Goal: Task Accomplishment & Management: Manage account settings

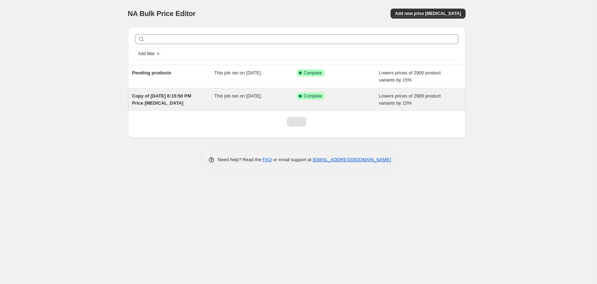
click at [213, 102] on div "Copy of [DATE] 6:15:50 PM Price [MEDICAL_DATA]" at bounding box center [173, 99] width 82 height 14
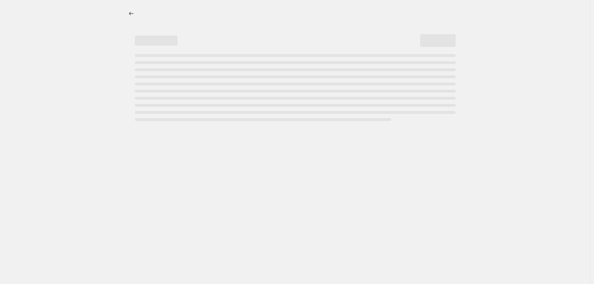
select select "percentage"
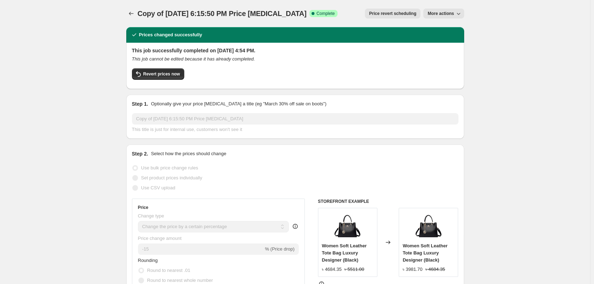
click at [449, 10] on button "More actions" at bounding box center [443, 14] width 41 height 10
click at [446, 54] on span "Delete job" at bounding box center [439, 52] width 21 height 5
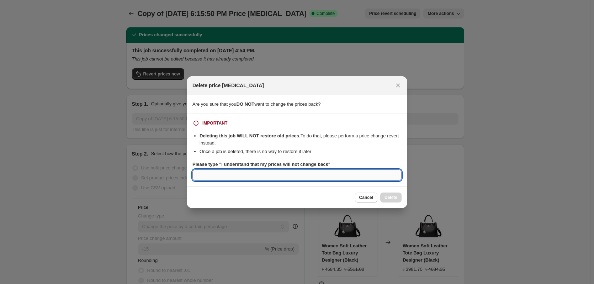
click at [296, 176] on input "Please type "I understand that my prices will not change back"" at bounding box center [296, 174] width 209 height 11
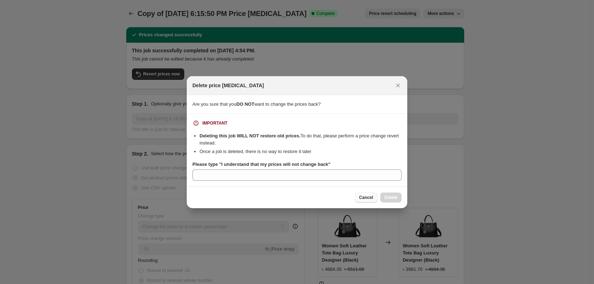
click at [359, 197] on span "Cancel" at bounding box center [366, 197] width 14 height 6
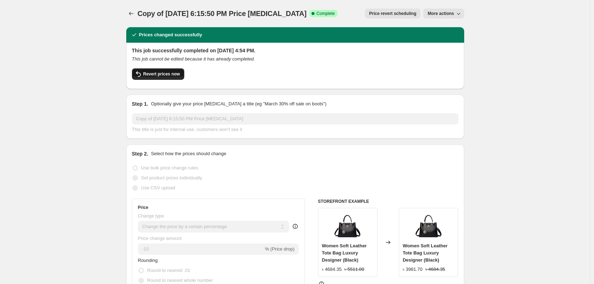
click at [166, 75] on span "Revert prices now" at bounding box center [161, 74] width 37 height 6
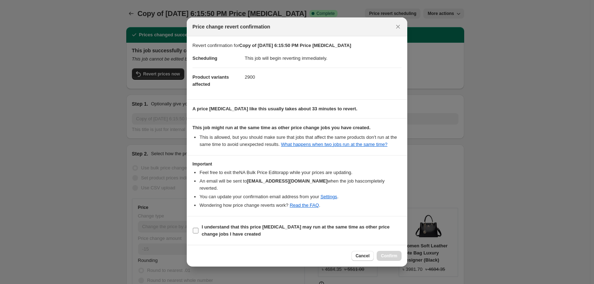
click at [194, 234] on label "I understand that this price change job may run at the same time as other price…" at bounding box center [296, 230] width 209 height 17
click at [194, 233] on input "I understand that this price change job may run at the same time as other price…" at bounding box center [196, 230] width 6 height 6
checkbox input "true"
click at [389, 257] on span "Confirm" at bounding box center [389, 256] width 16 height 6
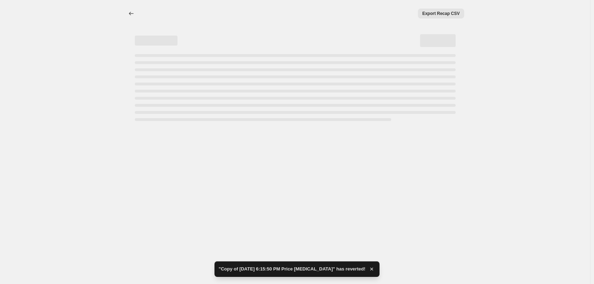
select select "percentage"
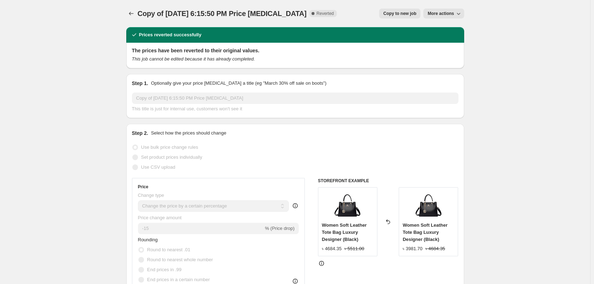
click at [456, 15] on icon "button" at bounding box center [458, 13] width 7 height 7
click at [445, 42] on span "Delete job" at bounding box center [439, 40] width 21 height 5
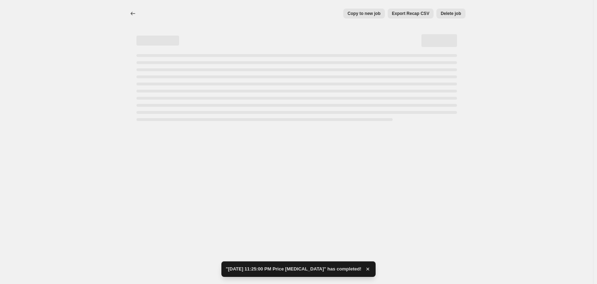
select select "percentage"
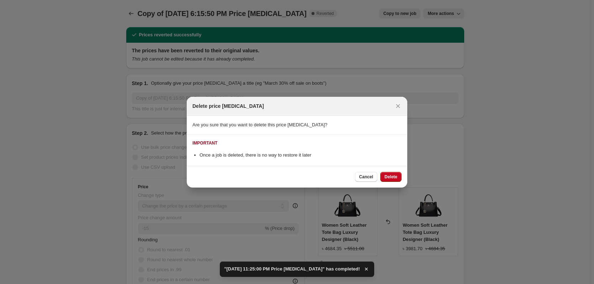
click at [396, 172] on button "Delete" at bounding box center [390, 177] width 21 height 10
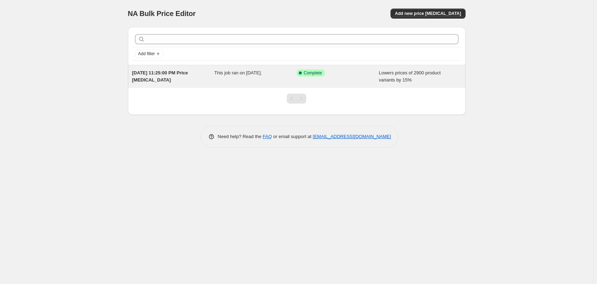
click at [217, 87] on div "Aug 16, 2025, 11:25:00 PM Price change job This job ran on August 16, 2025. Suc…" at bounding box center [297, 76] width 338 height 23
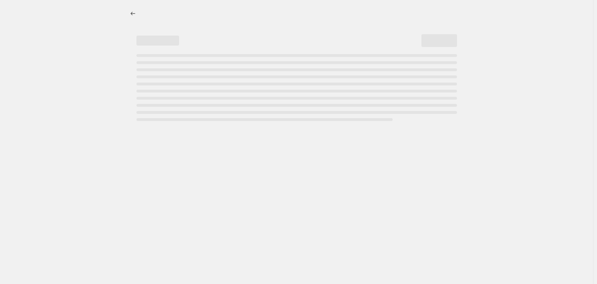
select select "percentage"
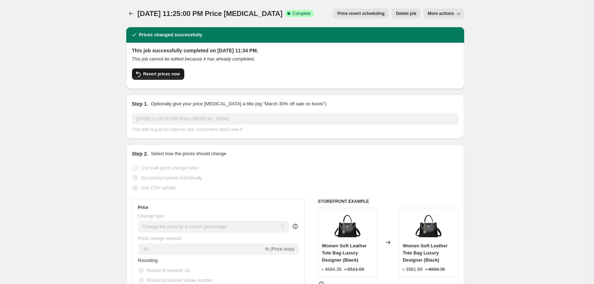
click at [161, 74] on span "Revert prices now" at bounding box center [161, 74] width 37 height 6
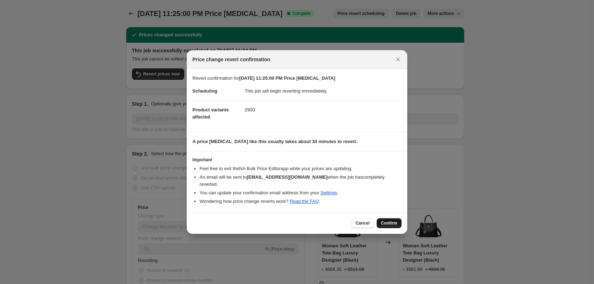
click at [389, 220] on span "Confirm" at bounding box center [389, 223] width 16 height 6
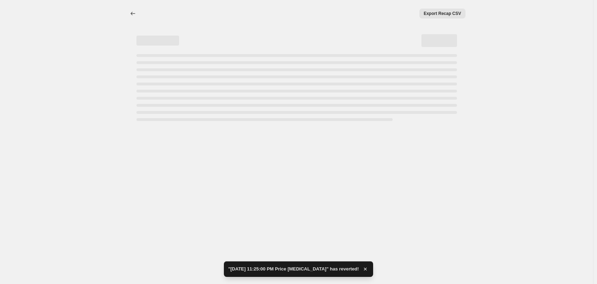
select select "percentage"
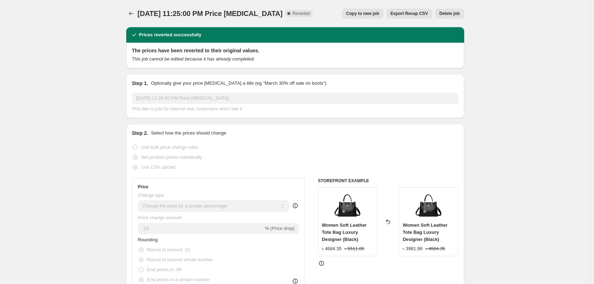
click at [451, 11] on button "Delete job" at bounding box center [449, 14] width 29 height 10
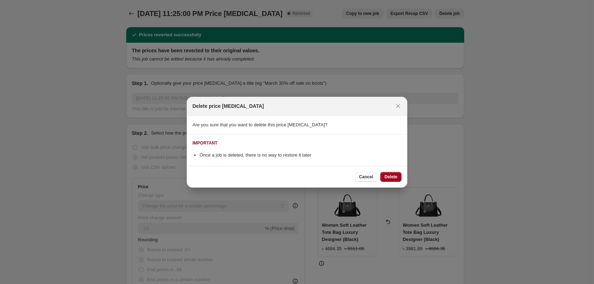
click at [390, 175] on span "Delete" at bounding box center [390, 177] width 13 height 6
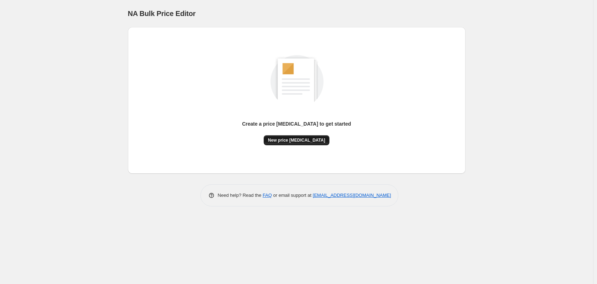
click at [295, 140] on span "New price change job" at bounding box center [296, 140] width 57 height 6
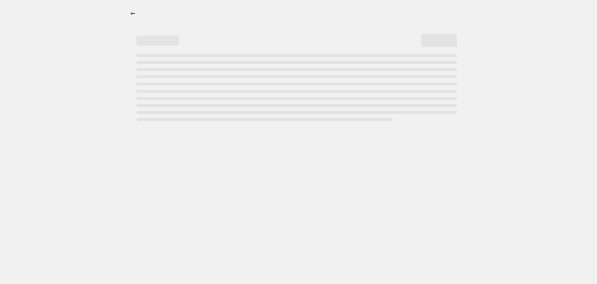
select select "percentage"
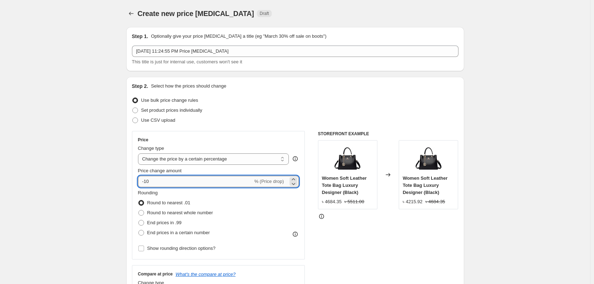
click at [176, 180] on input "-10" at bounding box center [195, 181] width 115 height 11
type input "-1"
type input "-20"
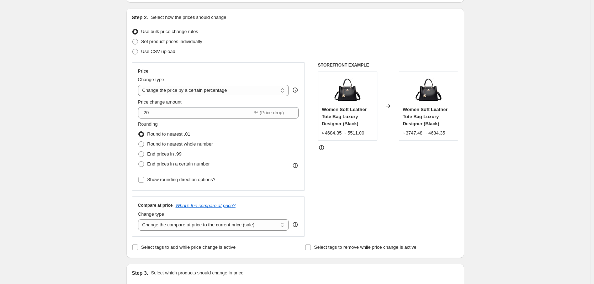
scroll to position [71, 0]
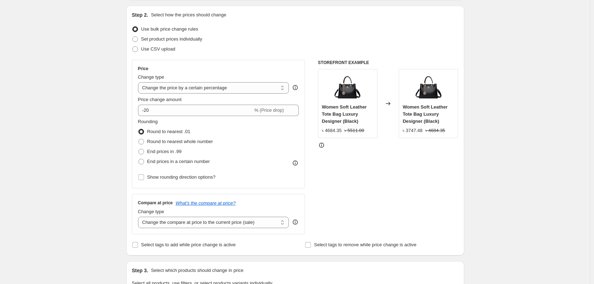
click at [143, 132] on span at bounding box center [141, 132] width 6 height 6
click at [139, 129] on input "Round to nearest .01" at bounding box center [138, 129] width 0 height 0
click at [144, 178] on input "Show rounding direction options?" at bounding box center [141, 177] width 6 height 6
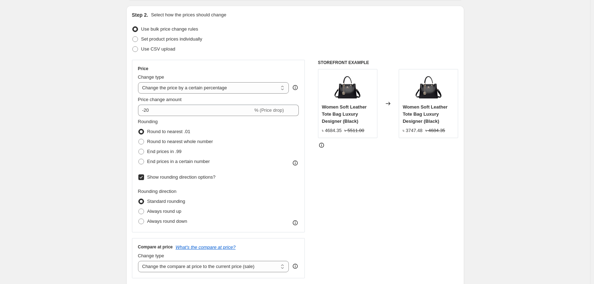
click at [144, 178] on input "Show rounding direction options?" at bounding box center [141, 177] width 6 height 6
checkbox input "false"
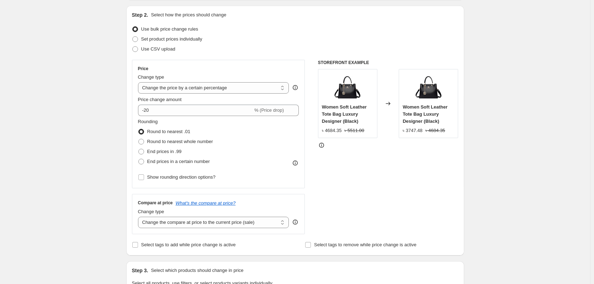
click at [296, 161] on icon at bounding box center [295, 162] width 5 height 5
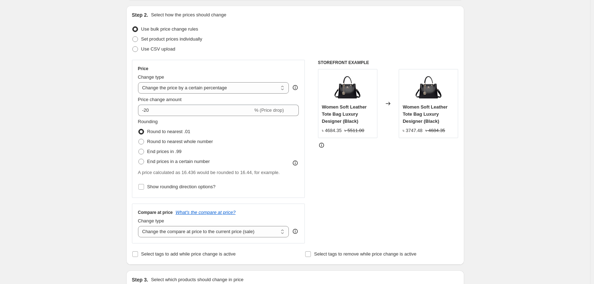
click at [349, 176] on div "STOREFRONT EXAMPLE Women Soft Leather Tote Bag Luxury Designer (Black) ৳ 4684.3…" at bounding box center [388, 151] width 140 height 183
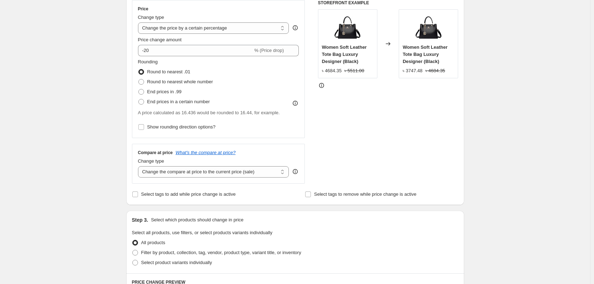
scroll to position [142, 0]
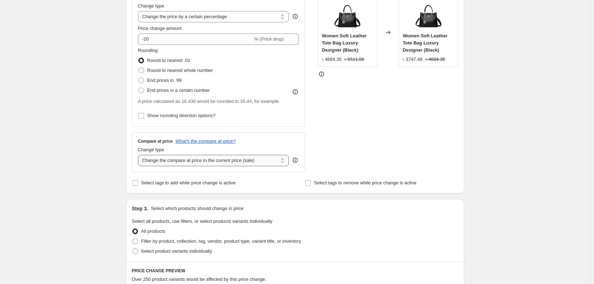
click at [254, 162] on select "Change the compare at price to the current price (sale) Change the compare at p…" at bounding box center [213, 160] width 151 height 11
click at [258, 158] on select "Change the compare at price to the current price (sale) Change the compare at p…" at bounding box center [213, 160] width 151 height 11
click at [396, 169] on div "STOREFRONT EXAMPLE Women Soft Leather Tote Bag Luxury Designer (Black) ৳ 4684.3…" at bounding box center [388, 80] width 140 height 183
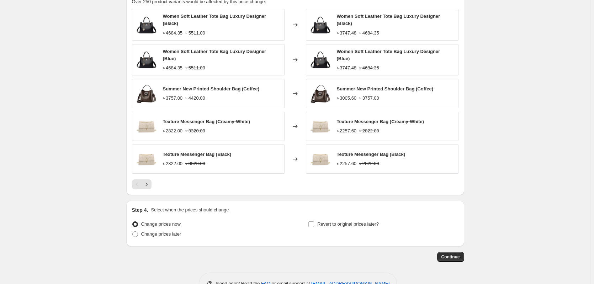
scroll to position [441, 0]
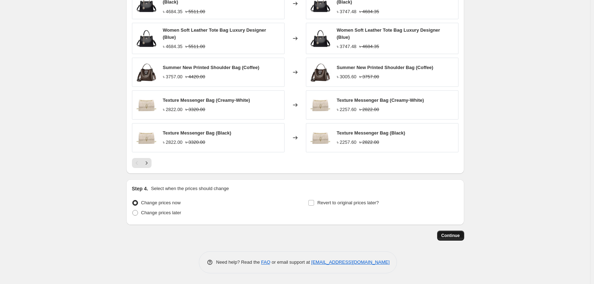
click at [452, 237] on span "Continue" at bounding box center [450, 235] width 18 height 6
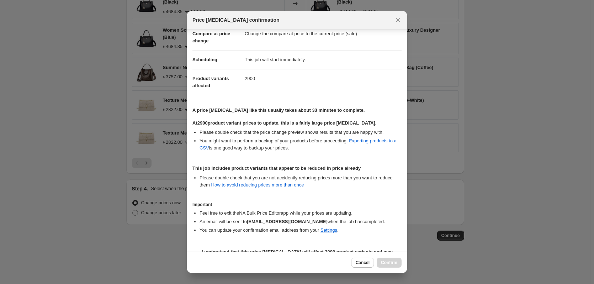
scroll to position [62, 0]
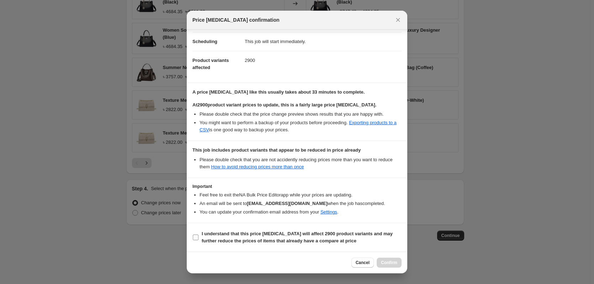
click at [196, 235] on input "I understand that this price change job will affect 2900 product variants and m…" at bounding box center [196, 237] width 6 height 6
checkbox input "true"
click at [390, 262] on span "Confirm" at bounding box center [389, 262] width 16 height 6
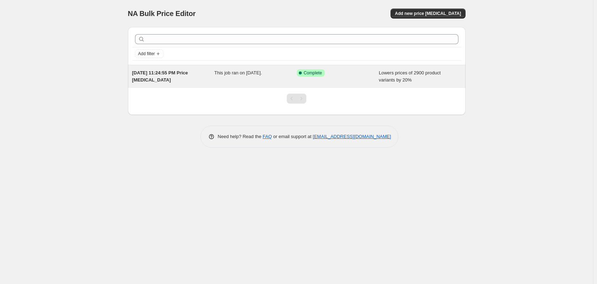
click at [213, 68] on div "[DATE] 11:24:55 PM Price [MEDICAL_DATA] This job ran on [DATE]. Success Complet…" at bounding box center [297, 76] width 338 height 23
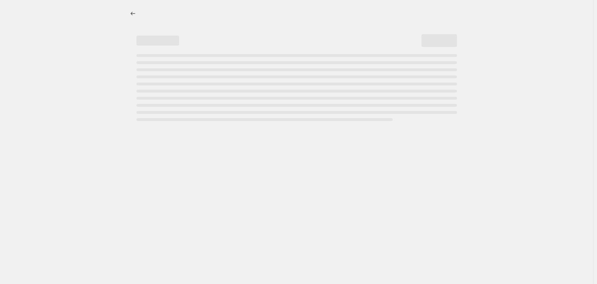
select select "percentage"
